Goal: Task Accomplishment & Management: Use online tool/utility

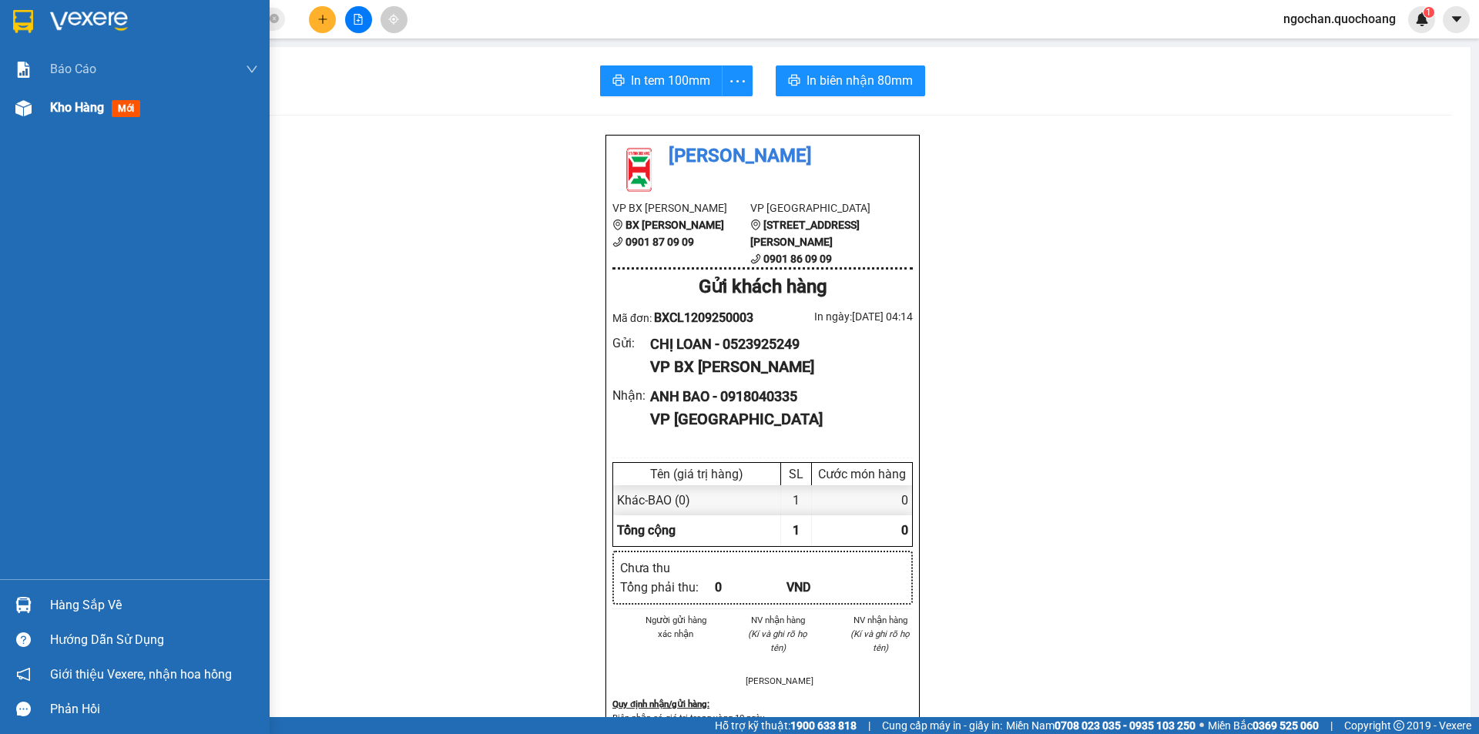
click at [29, 109] on img at bounding box center [23, 108] width 16 height 16
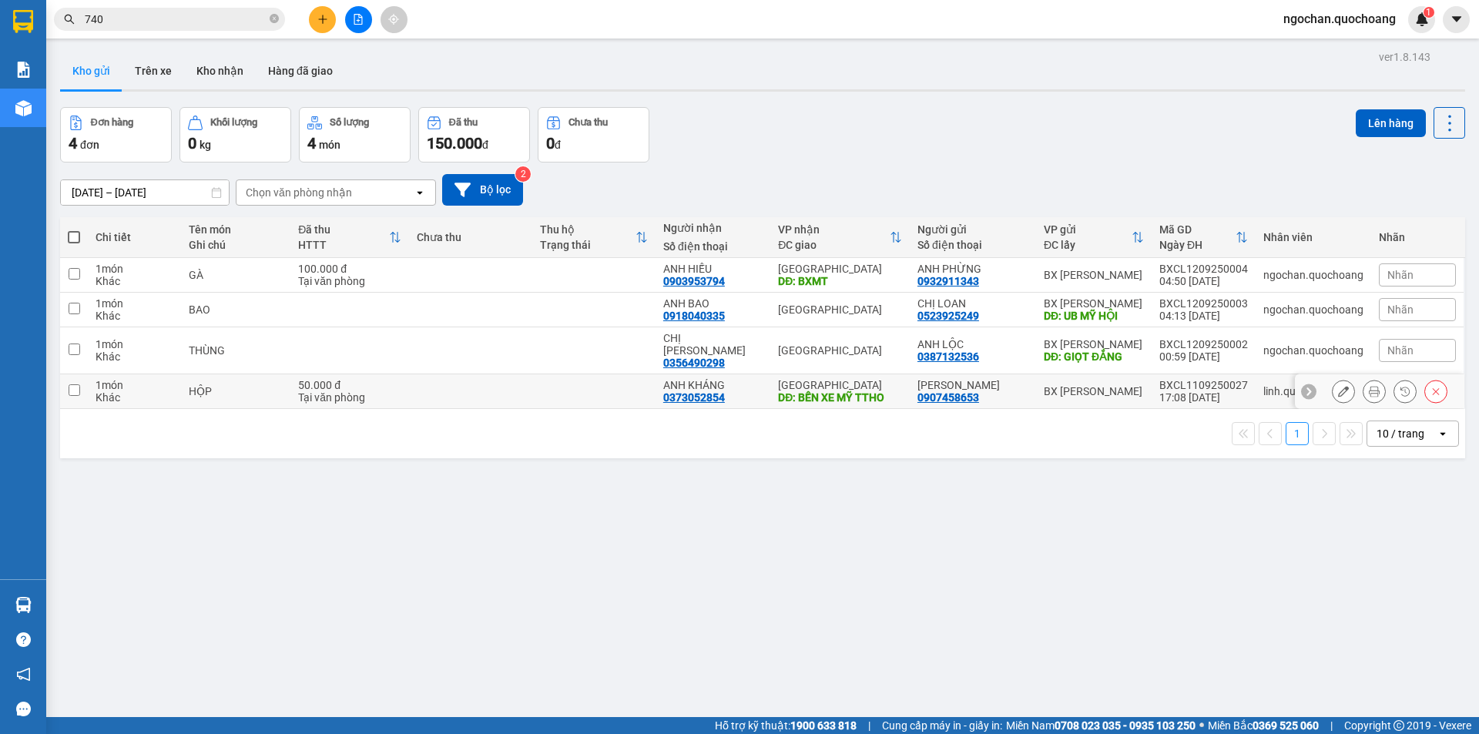
click at [75, 384] on input "checkbox" at bounding box center [75, 390] width 12 height 12
checkbox input "true"
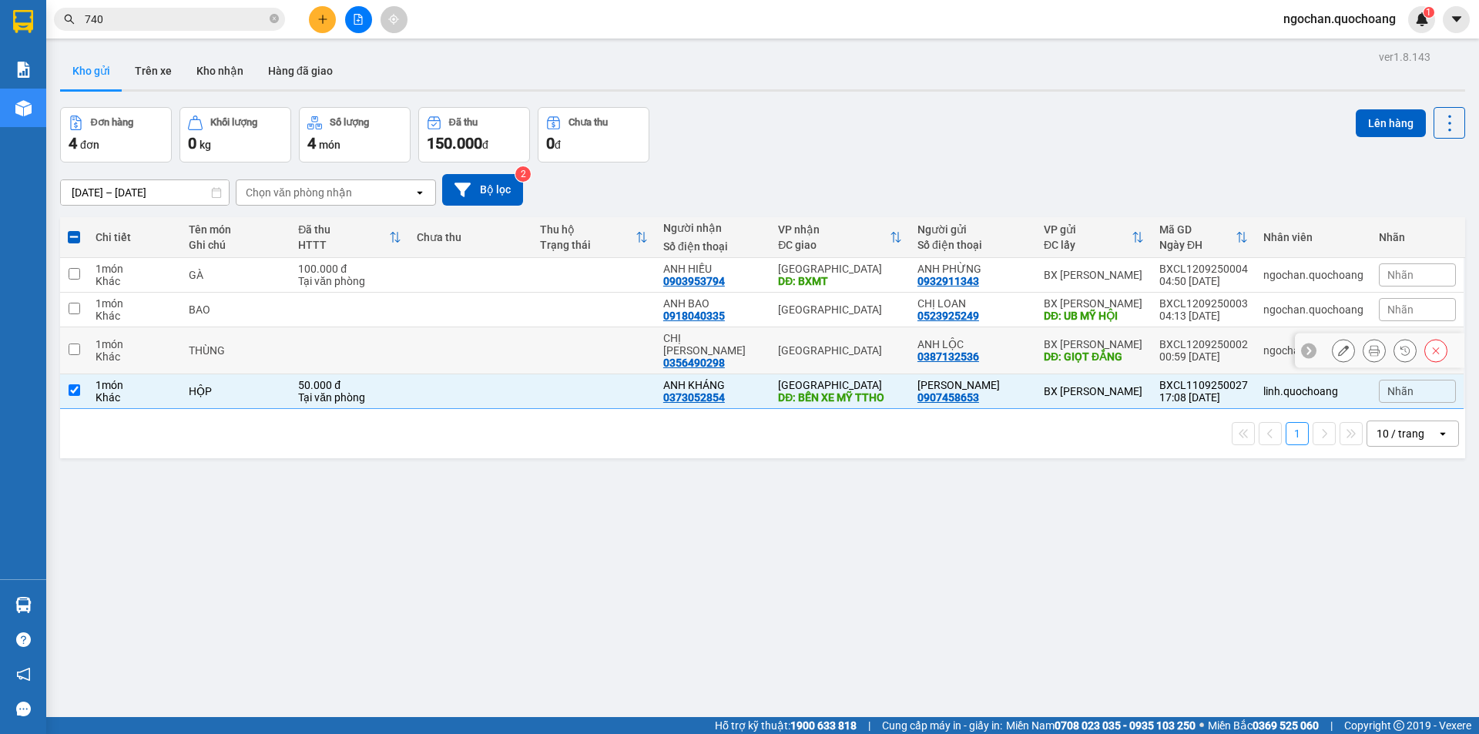
click at [74, 344] on input "checkbox" at bounding box center [75, 350] width 12 height 12
checkbox input "true"
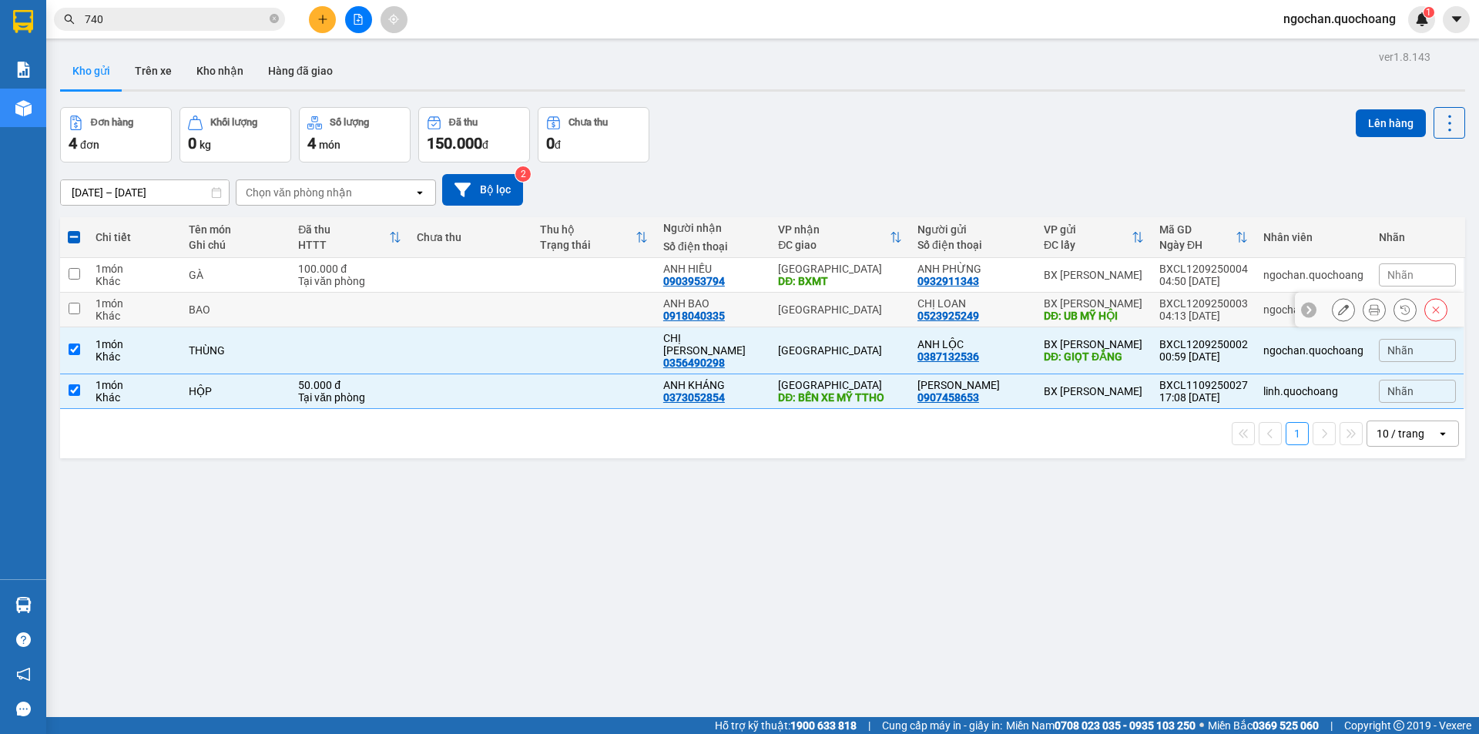
click at [76, 307] on input "checkbox" at bounding box center [75, 309] width 12 height 12
checkbox input "true"
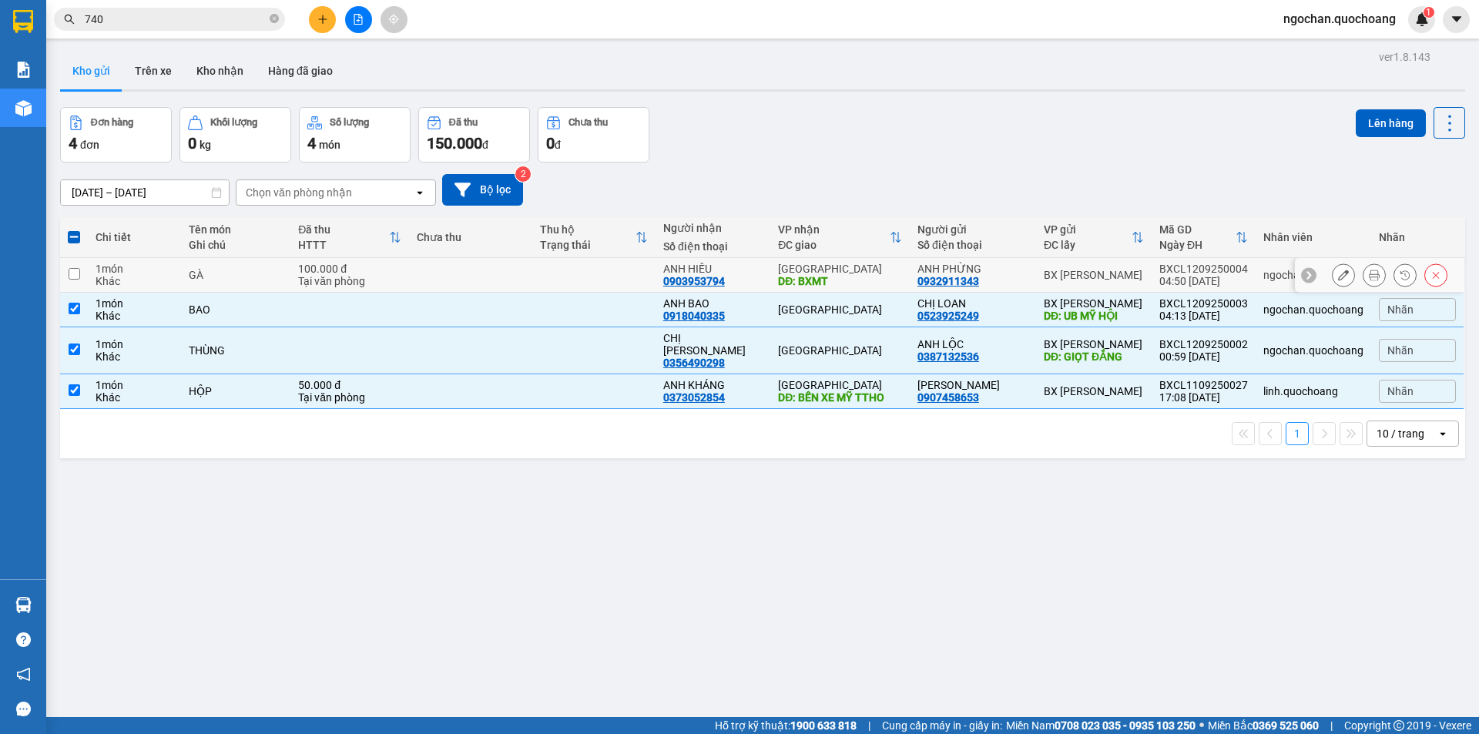
click at [80, 269] on td at bounding box center [74, 275] width 28 height 35
checkbox input "true"
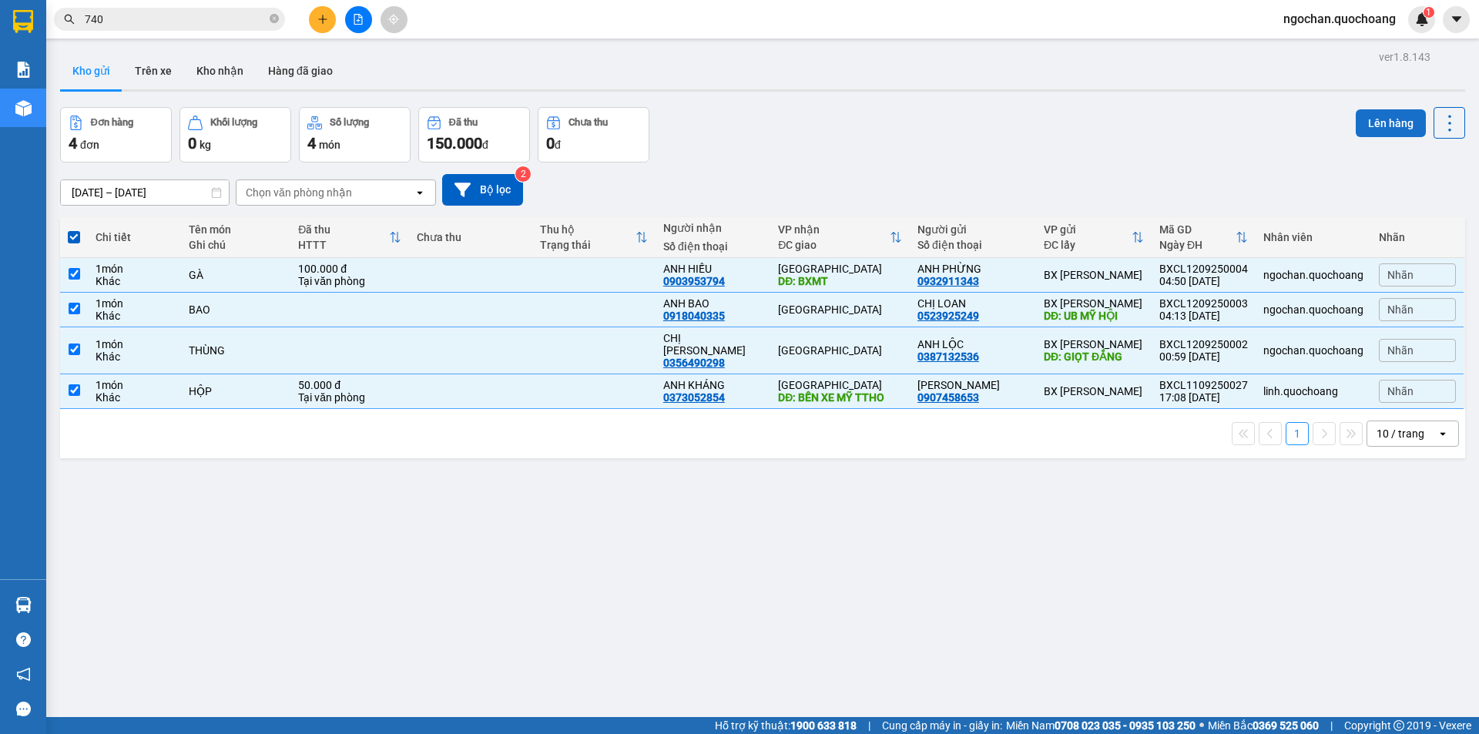
click at [1397, 126] on button "Lên hàng" at bounding box center [1391, 123] width 70 height 28
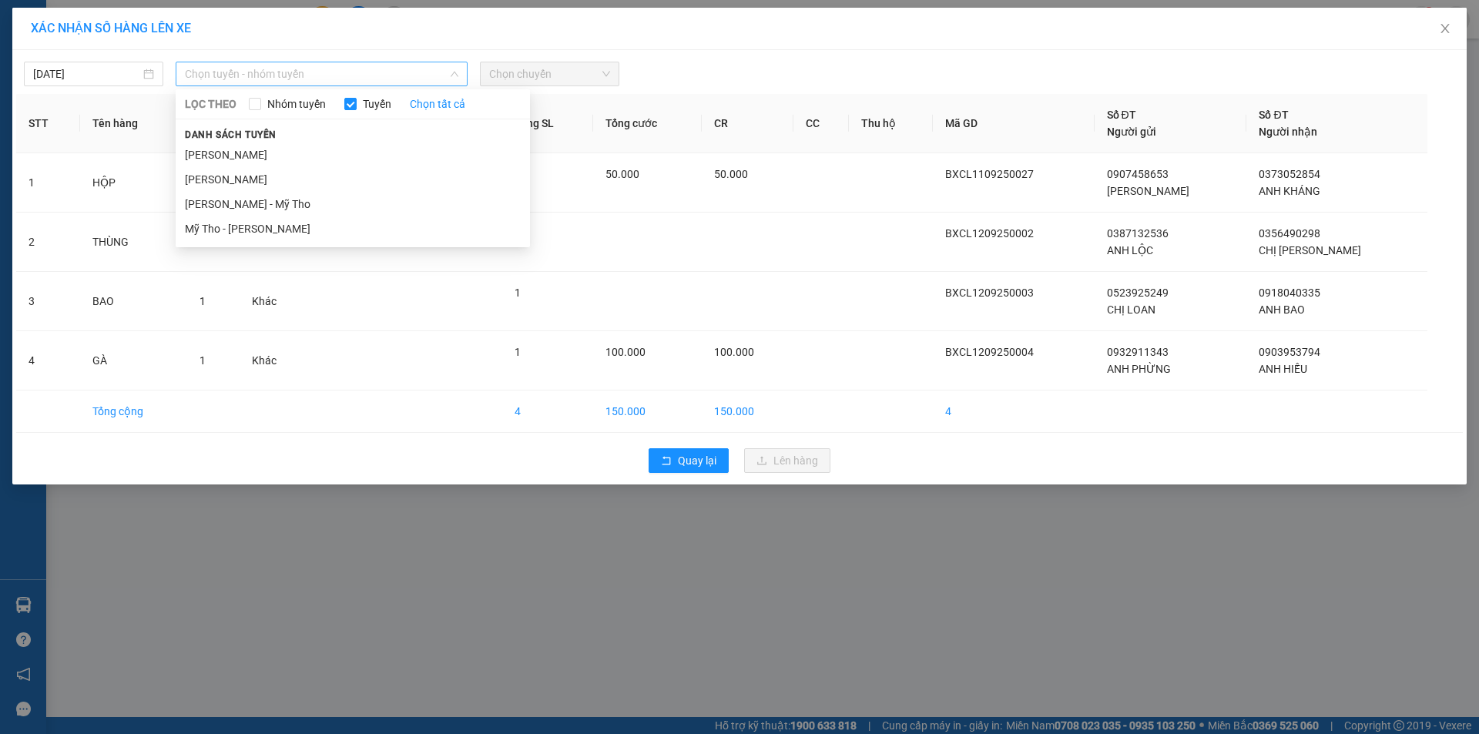
click at [454, 67] on span "Chọn tuyến - nhóm tuyến" at bounding box center [321, 73] width 273 height 23
click at [322, 154] on li "[PERSON_NAME]" at bounding box center [353, 155] width 354 height 25
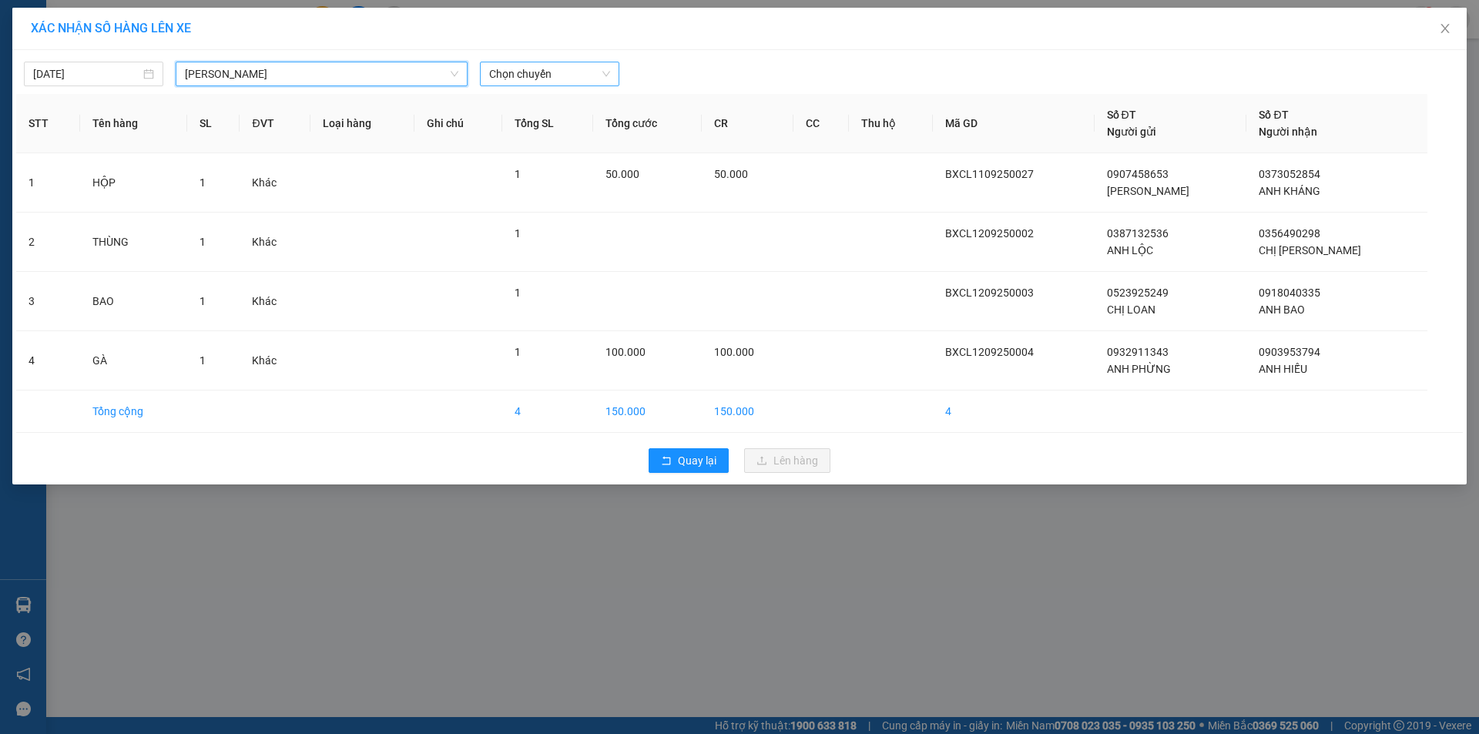
click at [618, 63] on div "Chọn chuyến" at bounding box center [549, 74] width 139 height 25
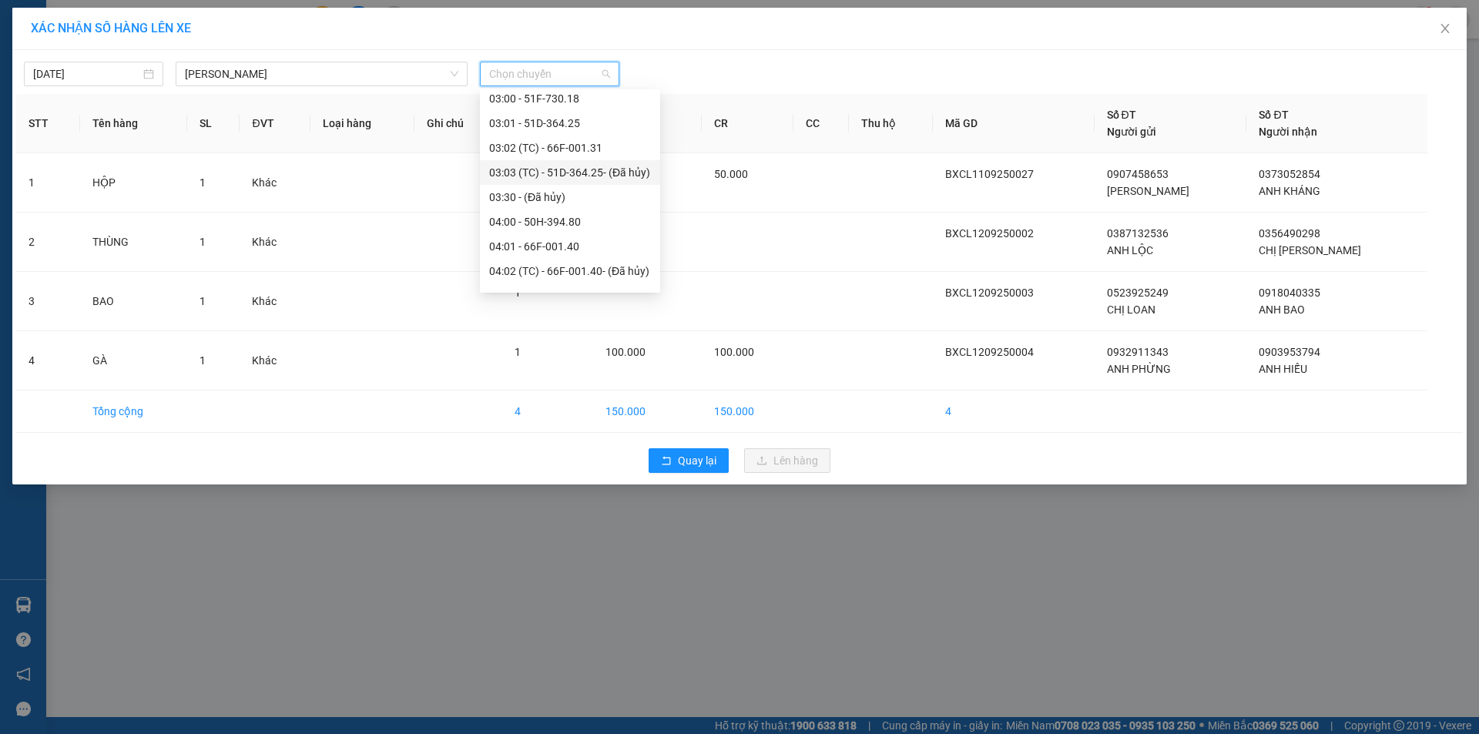
scroll to position [231, 0]
click at [570, 223] on div "05:00 - 66H-059.20" at bounding box center [570, 218] width 162 height 17
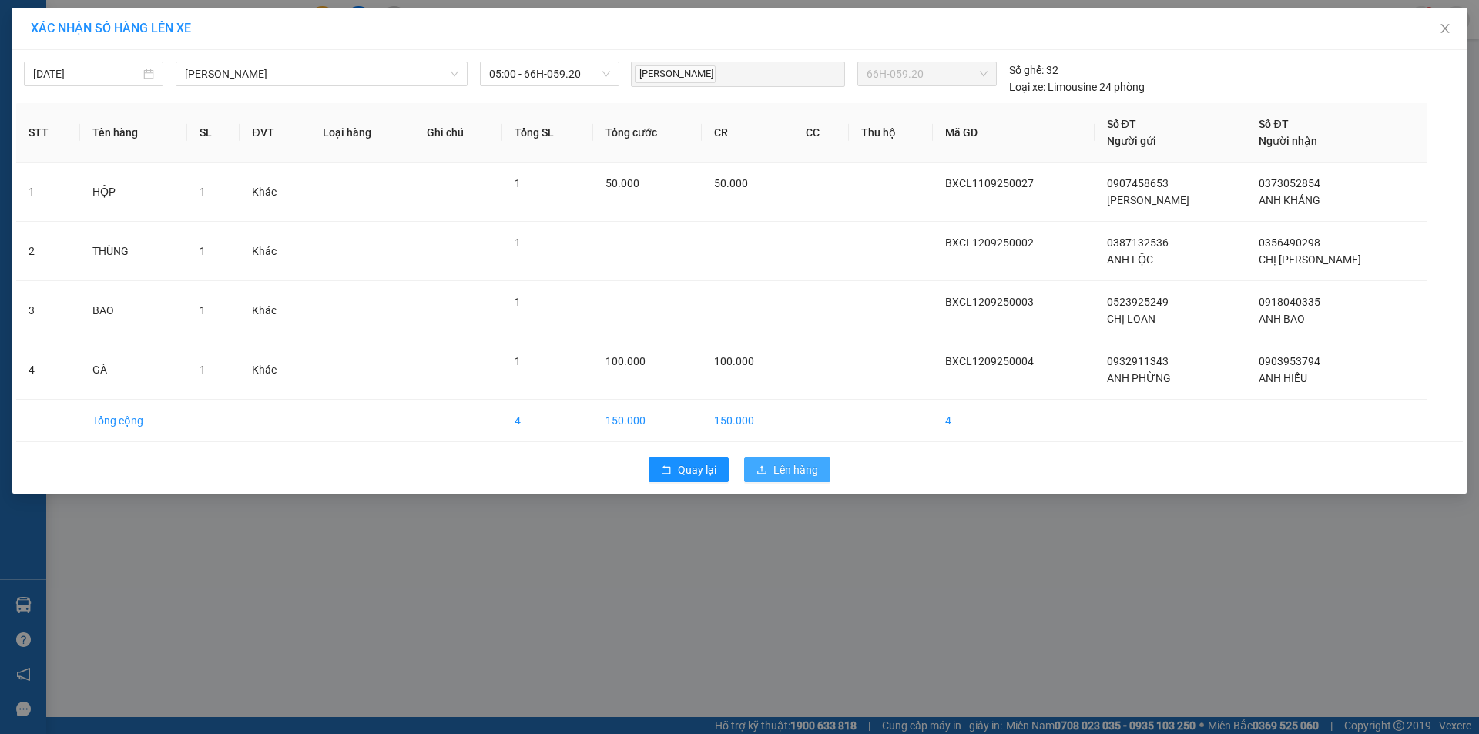
click at [810, 471] on span "Lên hàng" at bounding box center [795, 469] width 45 height 17
